Goal: Task Accomplishment & Management: Manage account settings

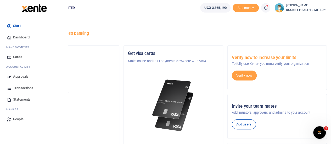
click at [26, 76] on span "Approvals" at bounding box center [20, 76] width 15 height 5
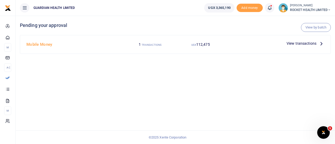
click at [314, 43] on span "View transactions" at bounding box center [302, 44] width 30 height 6
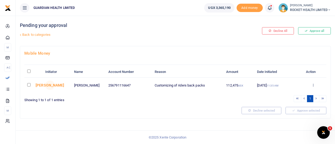
click at [29, 84] on input "checkbox" at bounding box center [28, 84] width 3 height 3
checkbox input "true"
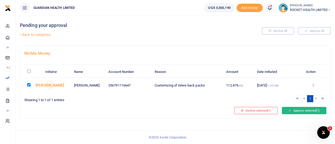
click at [299, 109] on button "Approve selected (1)" at bounding box center [304, 110] width 44 height 7
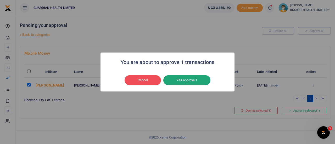
click at [187, 76] on button "Yes approve 1" at bounding box center [186, 80] width 47 height 10
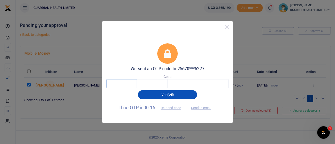
click at [126, 82] on input "text" at bounding box center [121, 83] width 31 height 9
type input "7"
type input "1"
type input "9"
type input "1"
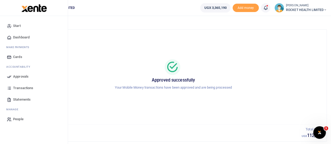
click at [18, 75] on span "Approvals" at bounding box center [20, 76] width 15 height 5
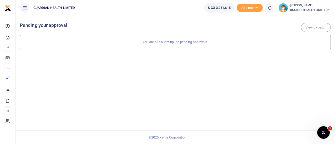
click at [330, 10] on icon at bounding box center [329, 10] width 3 height 4
click at [303, 39] on link "Logout" at bounding box center [310, 38] width 41 height 7
